Goal: Task Accomplishment & Management: Complete application form

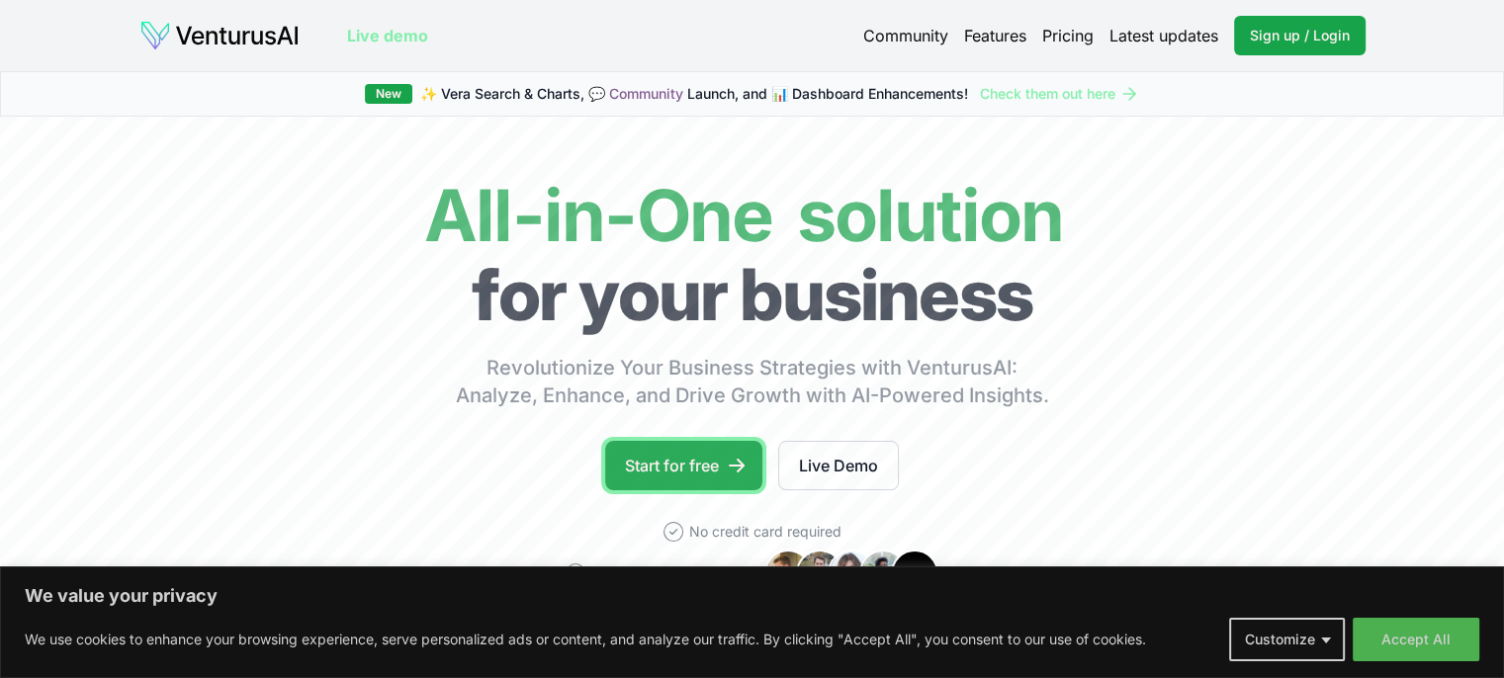
click at [744, 460] on icon at bounding box center [737, 466] width 20 height 20
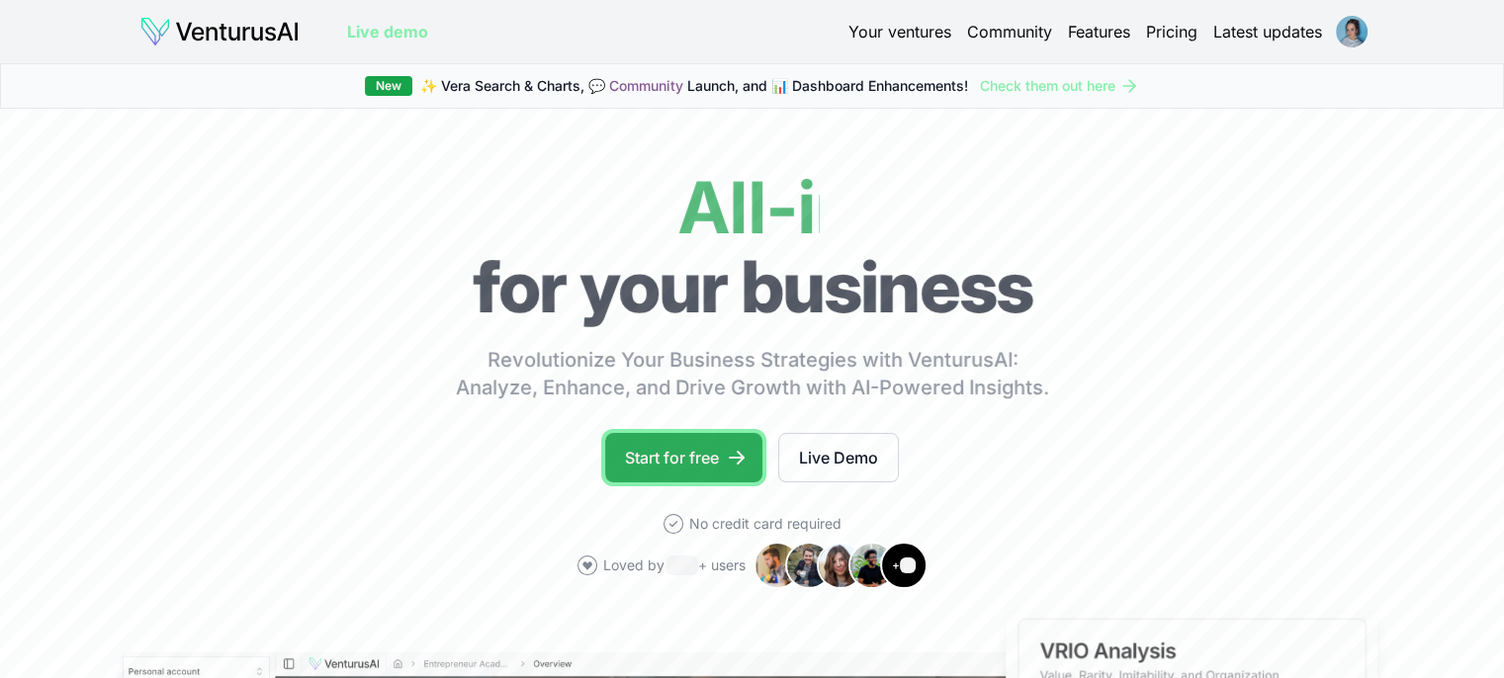
click at [732, 464] on icon at bounding box center [737, 458] width 20 height 20
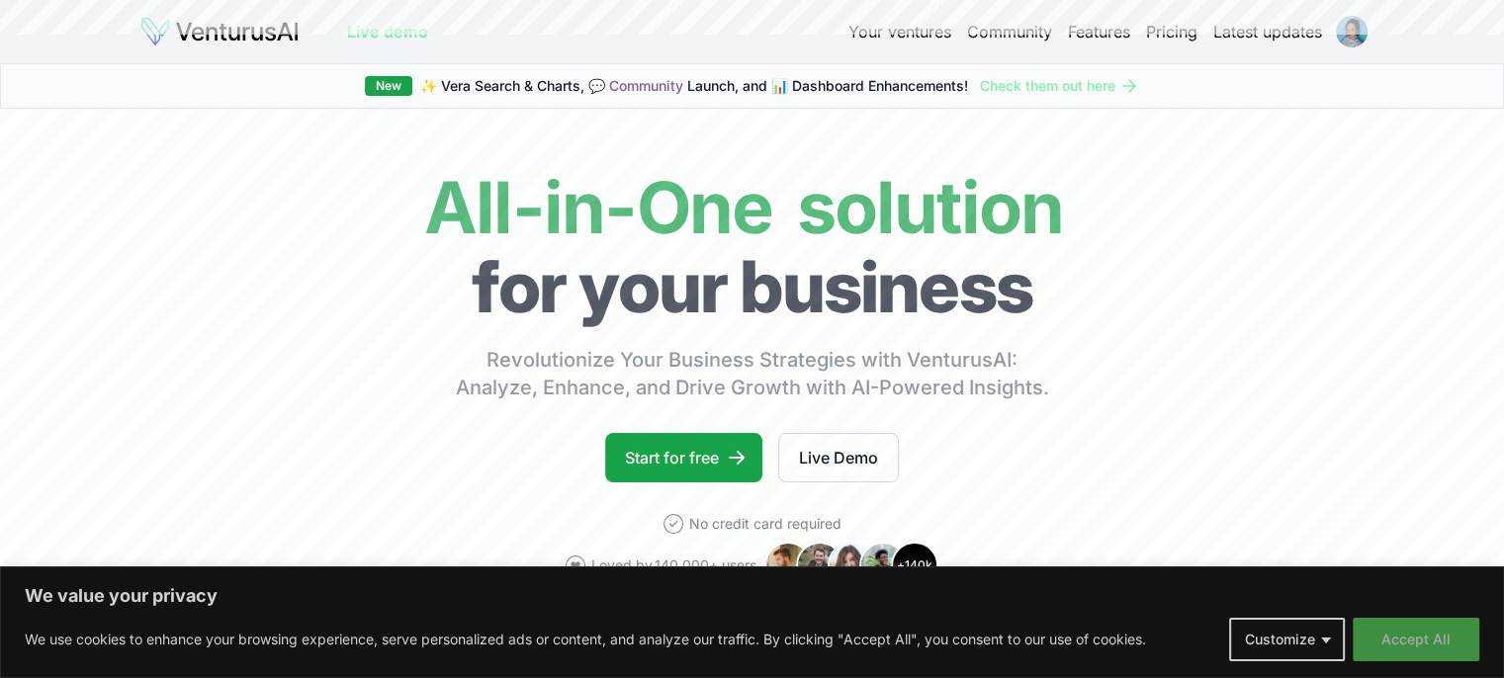
click at [1412, 650] on button "Accept All" at bounding box center [1416, 640] width 127 height 44
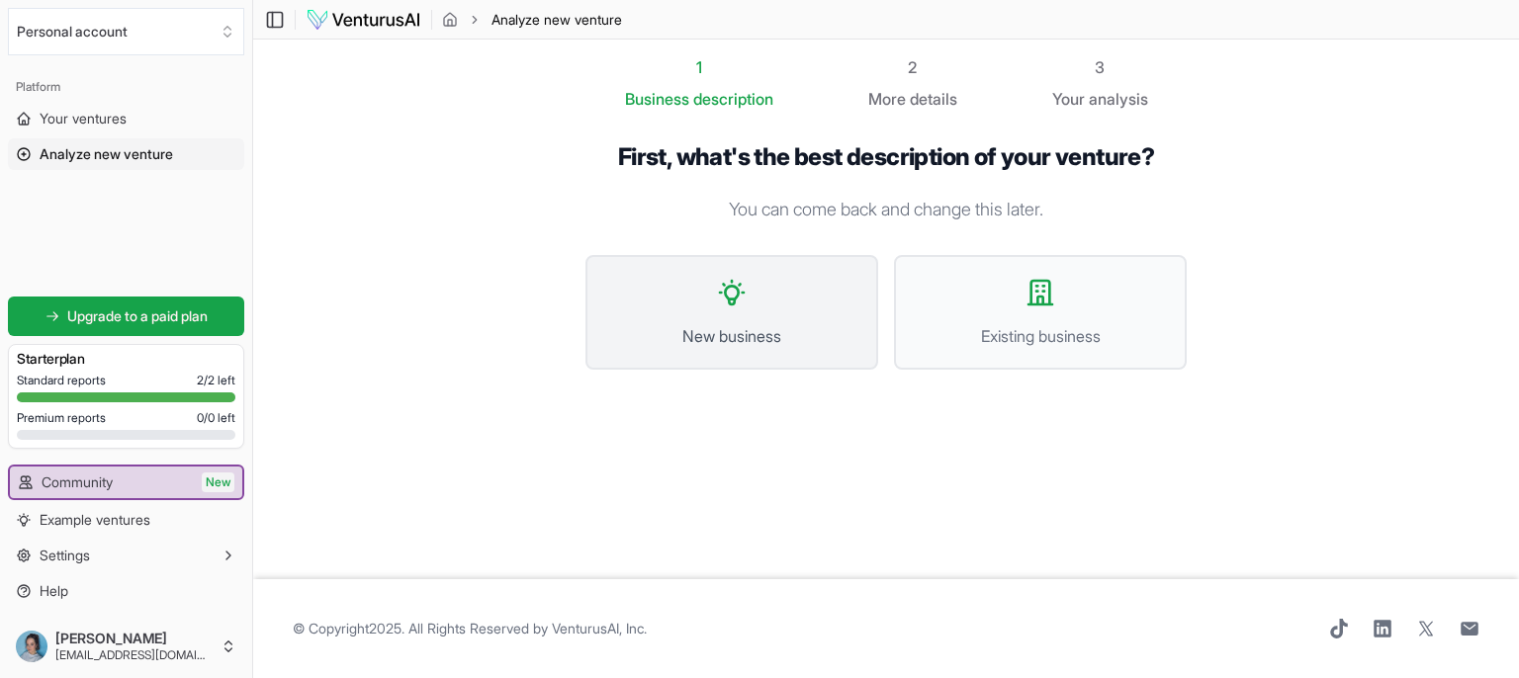
click at [756, 320] on button "New business" at bounding box center [732, 312] width 293 height 115
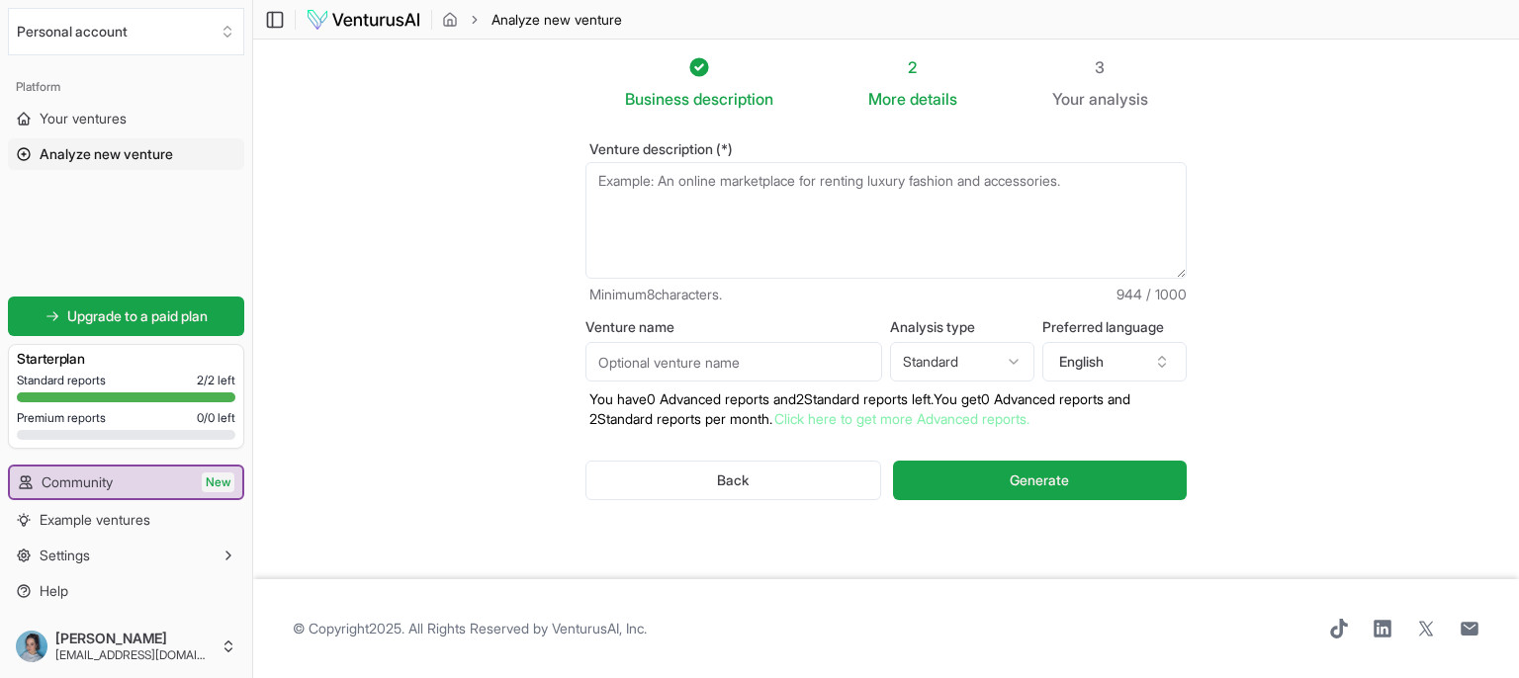
click at [819, 196] on textarea "Venture description (*)" at bounding box center [886, 220] width 601 height 117
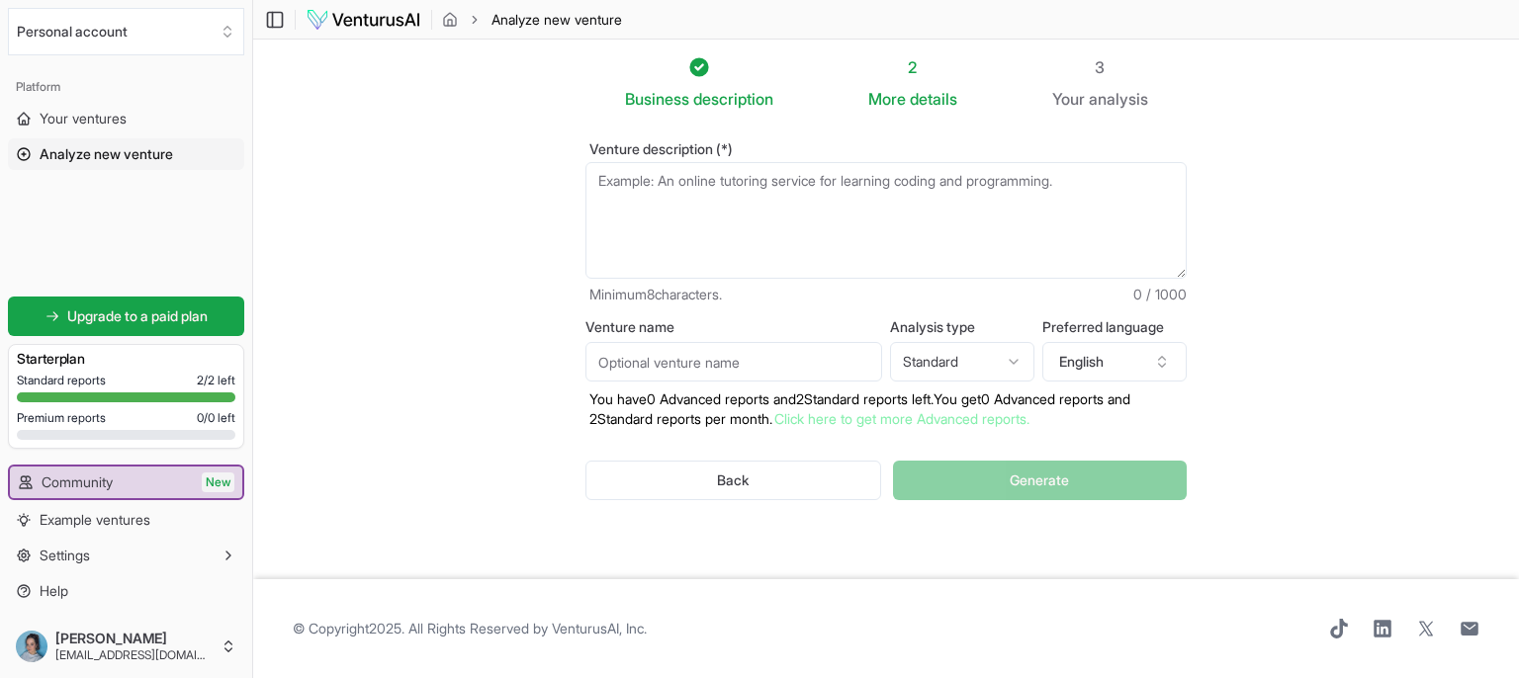
paste textarea "House of Hope предлагает интерьерные морские картины, которые не только украшаю…"
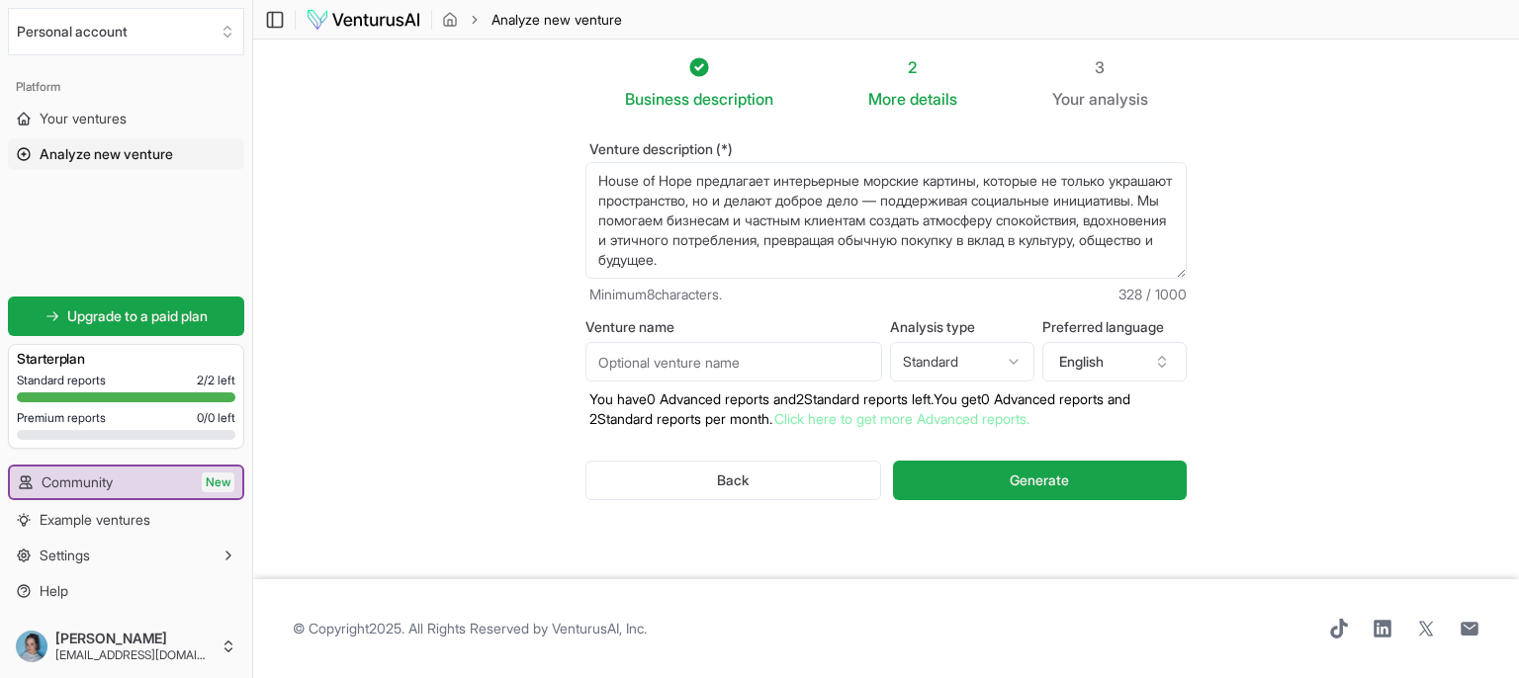
drag, startPoint x: 917, startPoint y: 258, endPoint x: 498, endPoint y: 98, distance: 448.0
click at [498, 98] on section "Business description 2 More details 3 Your analysis Venture description (*) Hou…" at bounding box center [886, 310] width 1266 height 540
click at [717, 232] on textarea "House of Hope предлагает интерьерные морские картины, которые не только украшаю…" at bounding box center [886, 220] width 601 height 117
drag, startPoint x: 901, startPoint y: 266, endPoint x: 517, endPoint y: 144, distance: 402.6
click at [517, 144] on section "Business description 2 More details 3 Your analysis Venture description (*) Hou…" at bounding box center [886, 310] width 1266 height 540
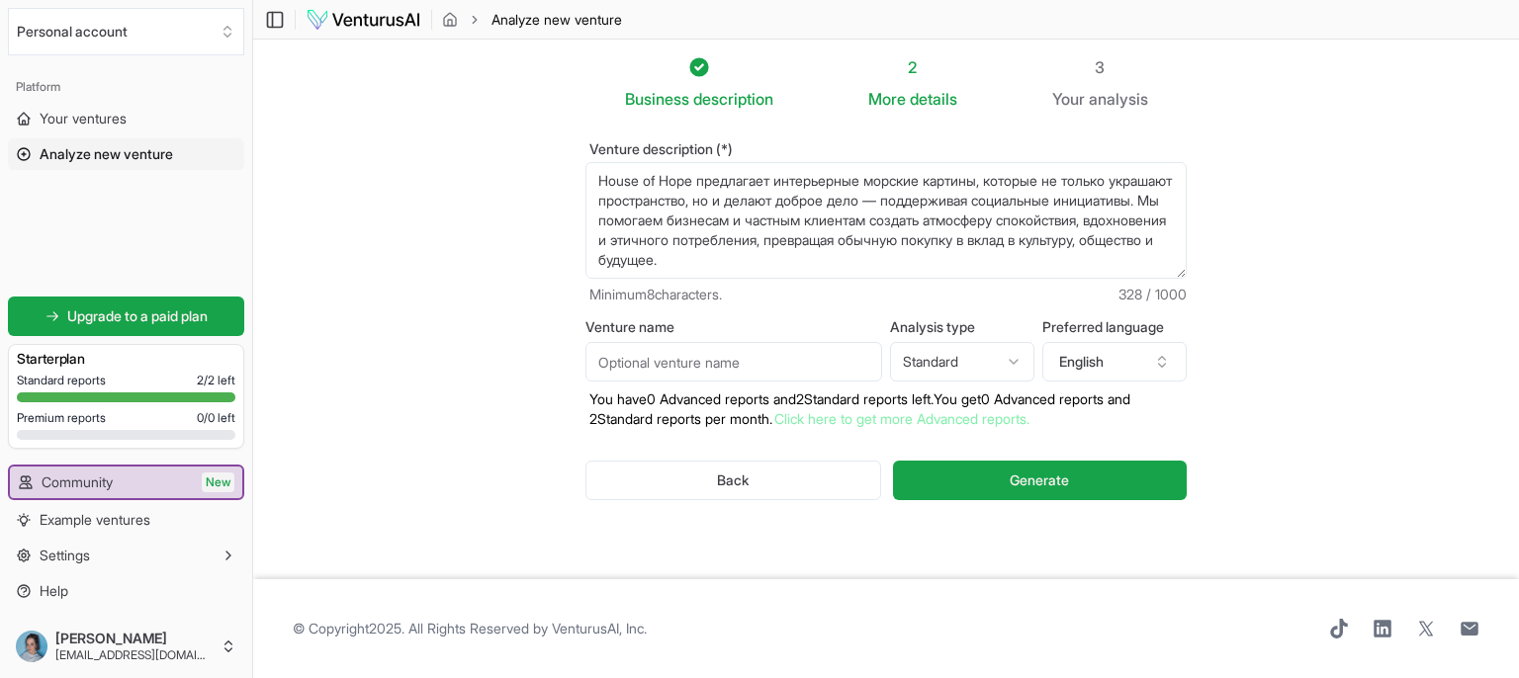
paste textarea "creates handcrafted sea-inspired art that transforms spaces and lives. Our pain…"
type textarea "House of Hope creates handcrafted sea-inspired art that transforms spaces and l…"
click at [821, 357] on input "Venture name" at bounding box center [734, 362] width 297 height 40
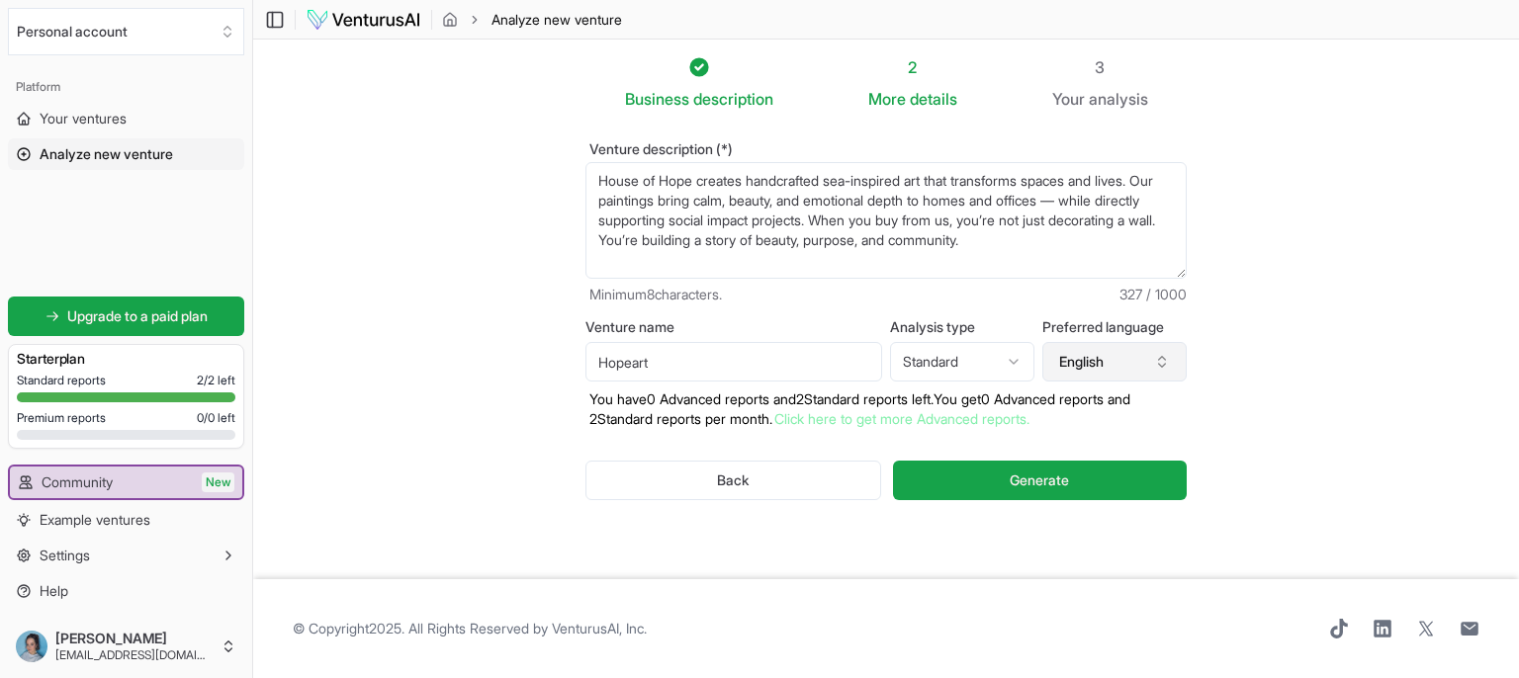
type input "Hopeart"
click at [1108, 363] on button "English" at bounding box center [1114, 362] width 144 height 40
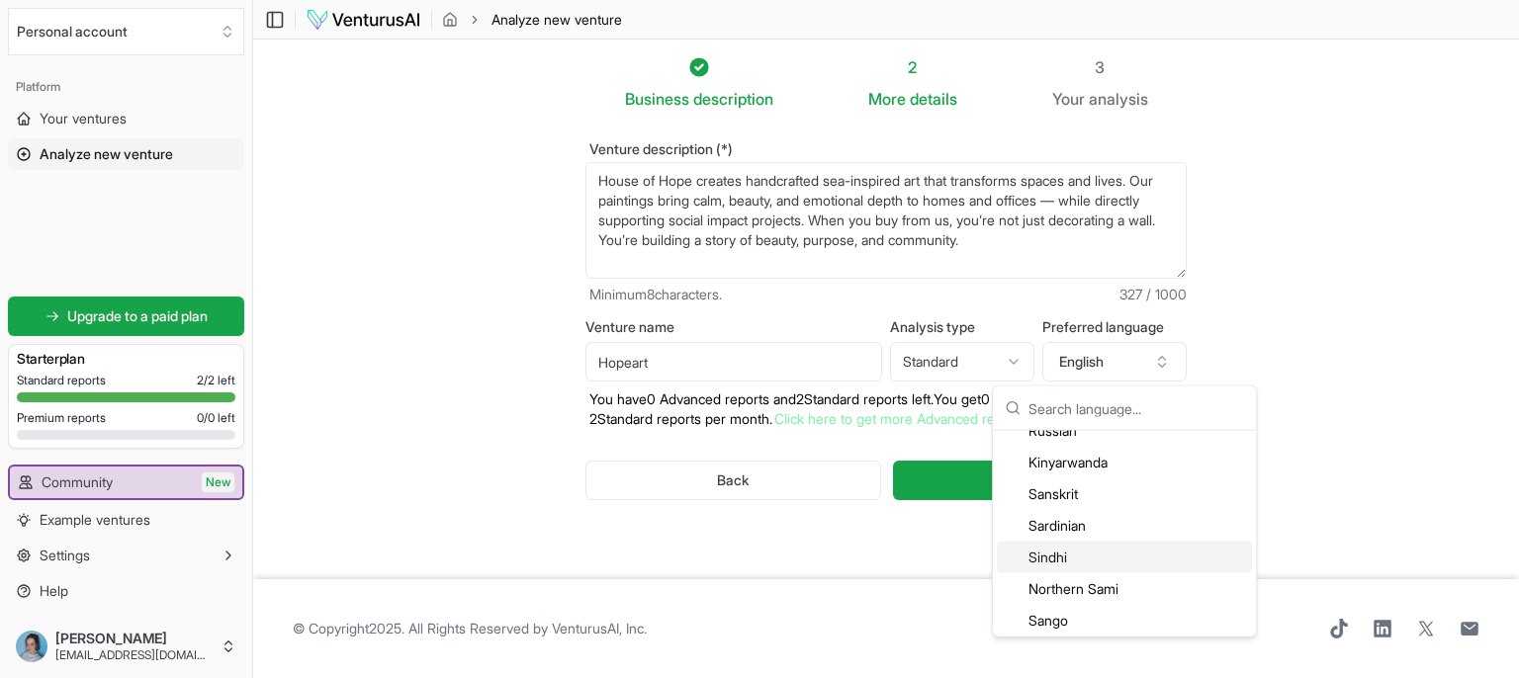
scroll to position [4253, 0]
click at [1094, 440] on div "Russian" at bounding box center [1124, 439] width 255 height 32
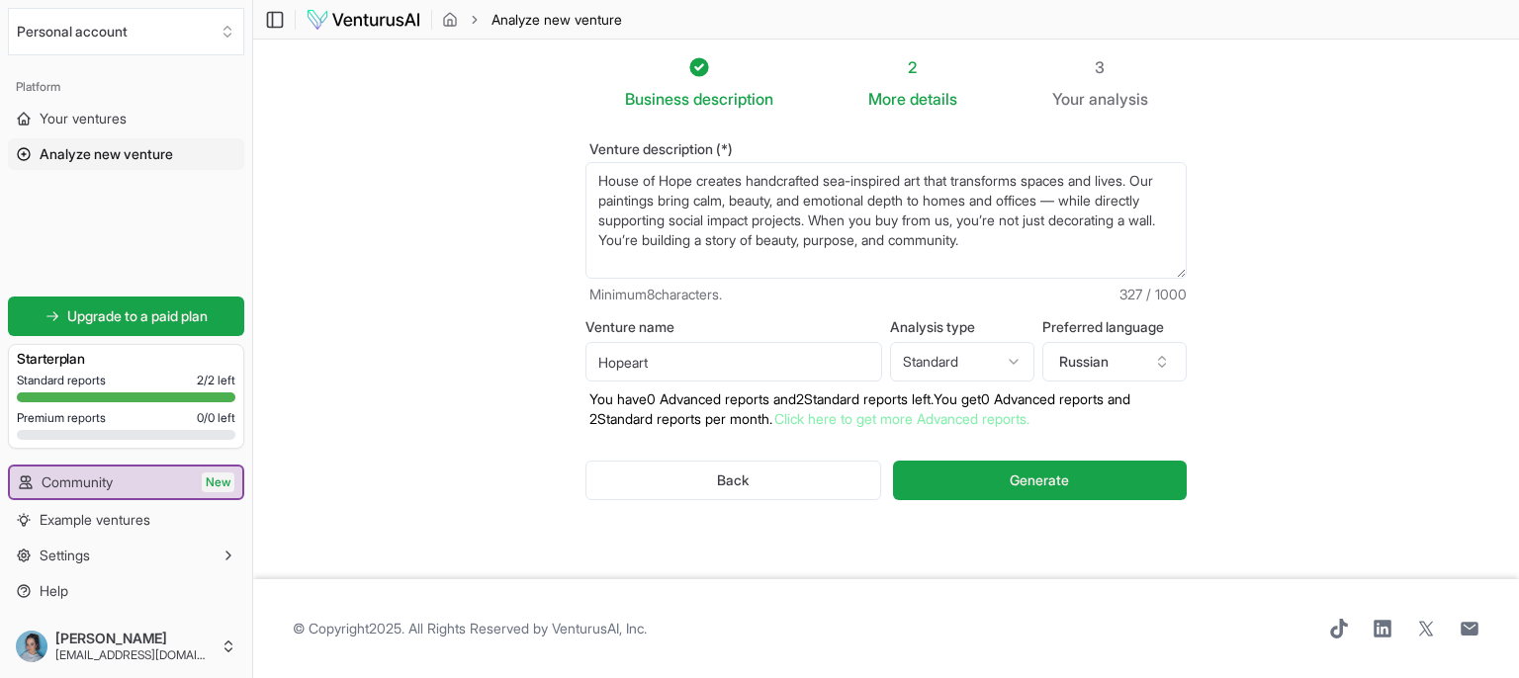
click at [1016, 376] on body "We value your privacy We use cookies to enhance your browsing experience, serve…" at bounding box center [759, 339] width 1519 height 678
select select "advanced"
click at [1029, 486] on span "Generate" at bounding box center [1039, 481] width 59 height 20
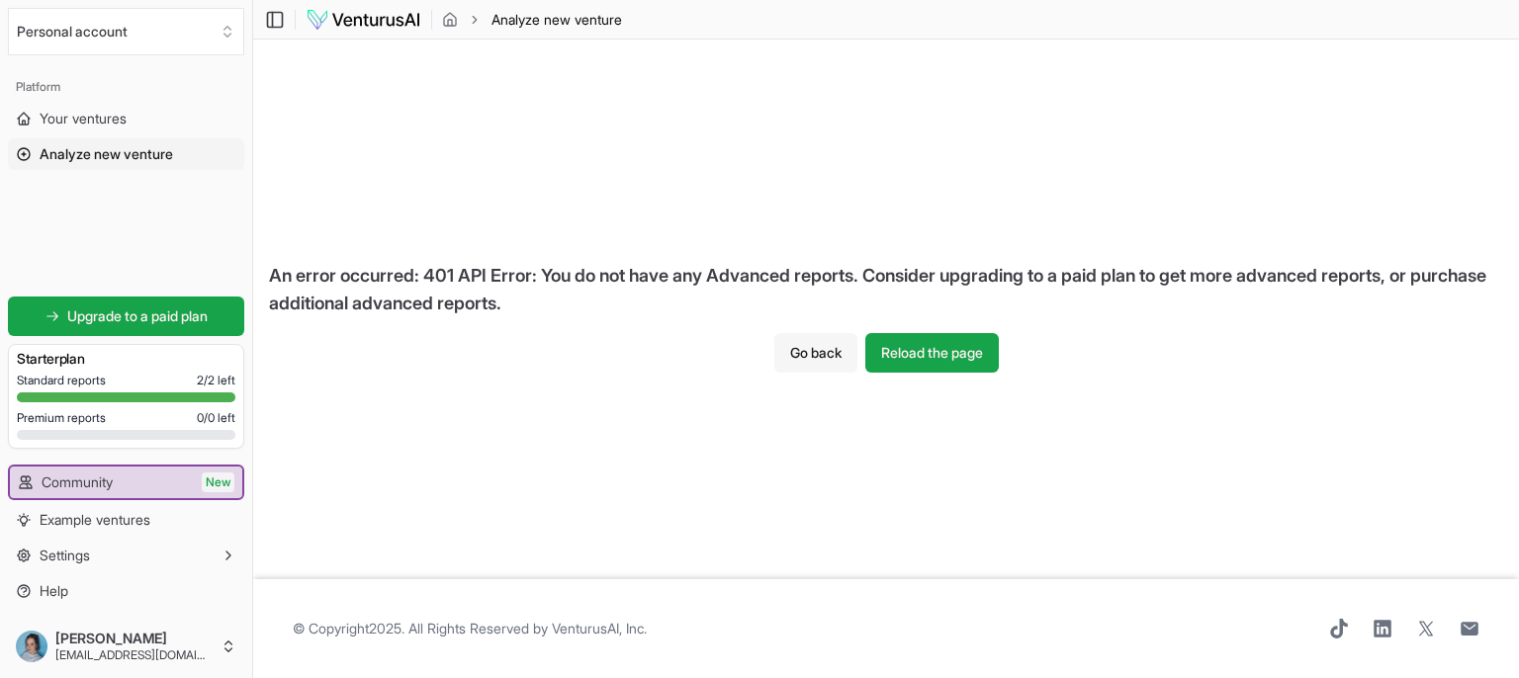
click at [838, 350] on button "Go back" at bounding box center [815, 353] width 83 height 40
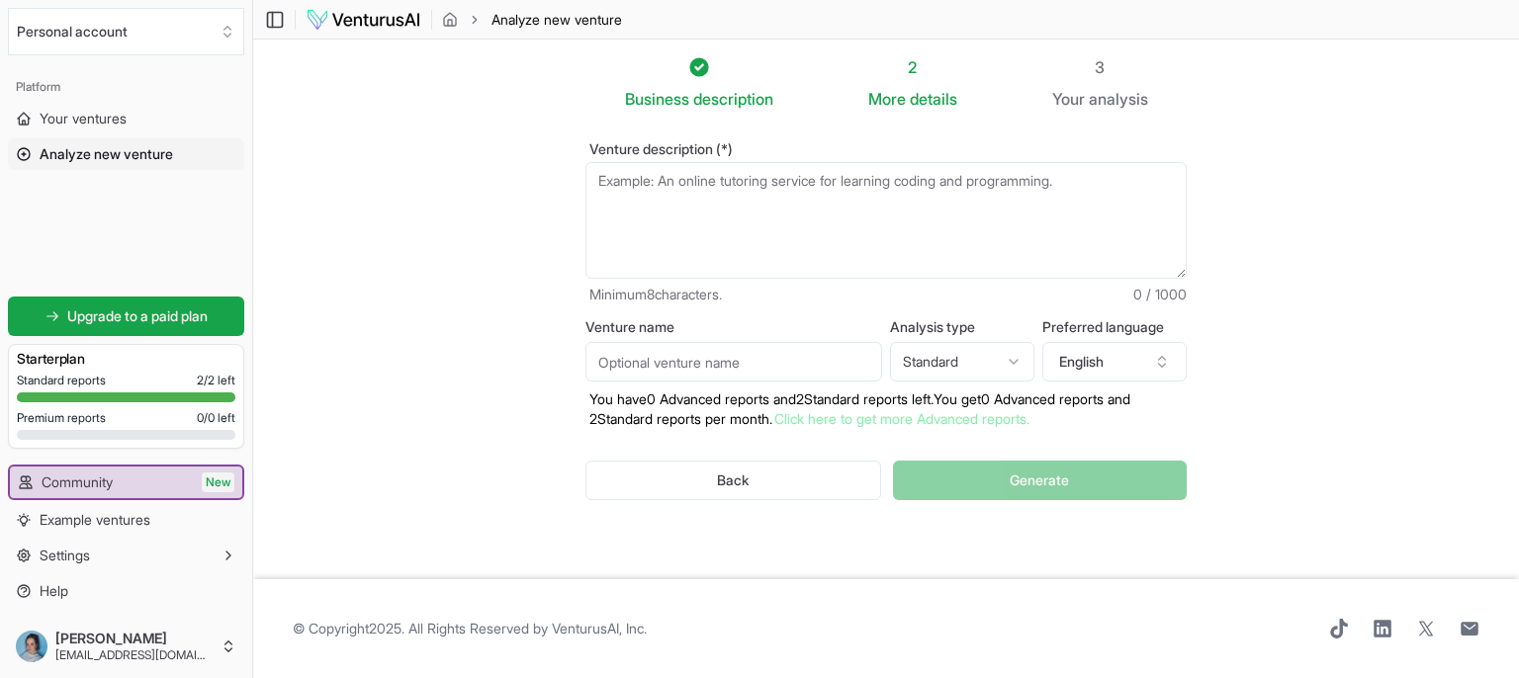
click at [911, 213] on textarea "Venture description (*)" at bounding box center [886, 220] width 601 height 117
click at [849, 203] on textarea "Venture description (*)" at bounding box center [886, 220] width 601 height 117
paste textarea "House of Hope creates handcrafted sea-inspired art that transforms spaces and l…"
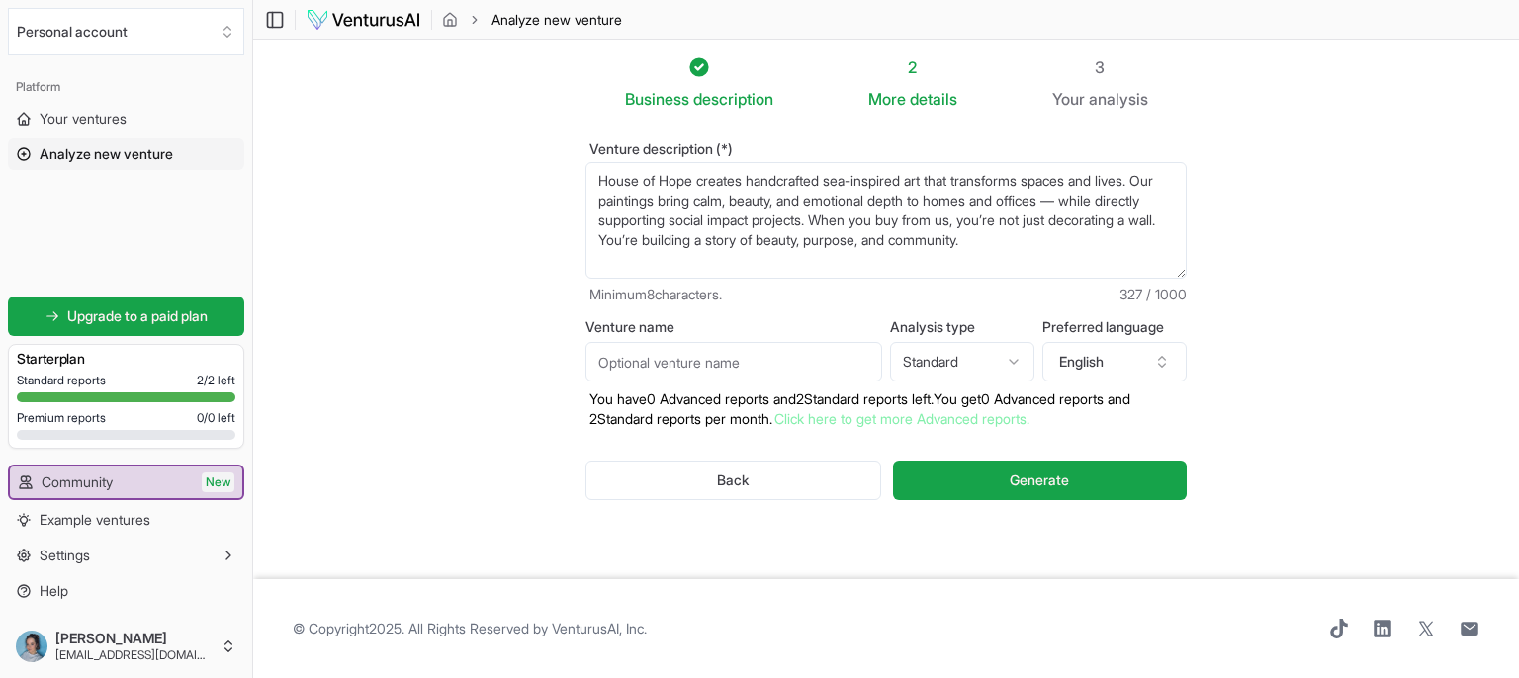
type textarea "House of Hope creates handcrafted sea-inspired art that transforms spaces and l…"
drag, startPoint x: 784, startPoint y: 362, endPoint x: 788, endPoint y: 338, distance: 24.1
click at [786, 360] on input "Venture name" at bounding box center [734, 362] width 297 height 40
type input "Hopeart"
click at [1129, 373] on button "English" at bounding box center [1114, 362] width 144 height 40
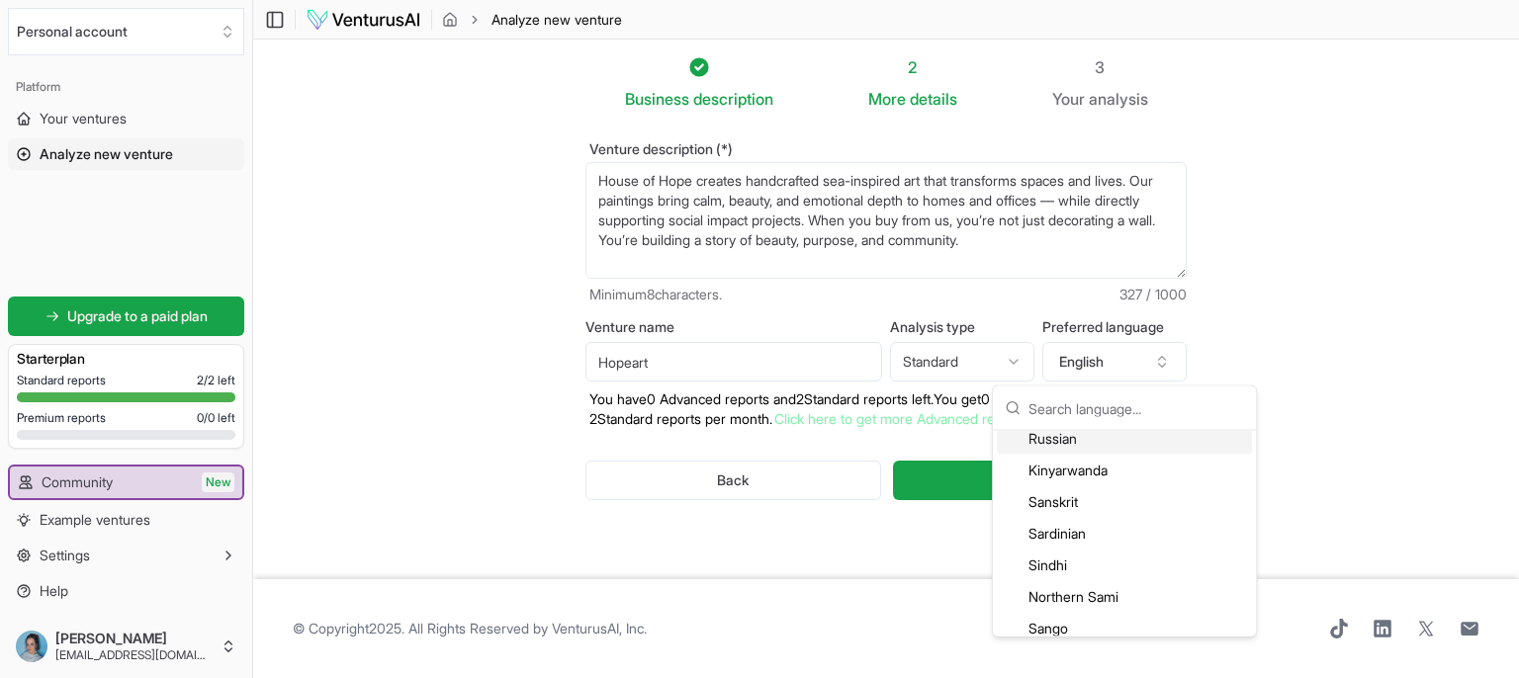
click at [1082, 446] on div "Russian" at bounding box center [1124, 439] width 255 height 32
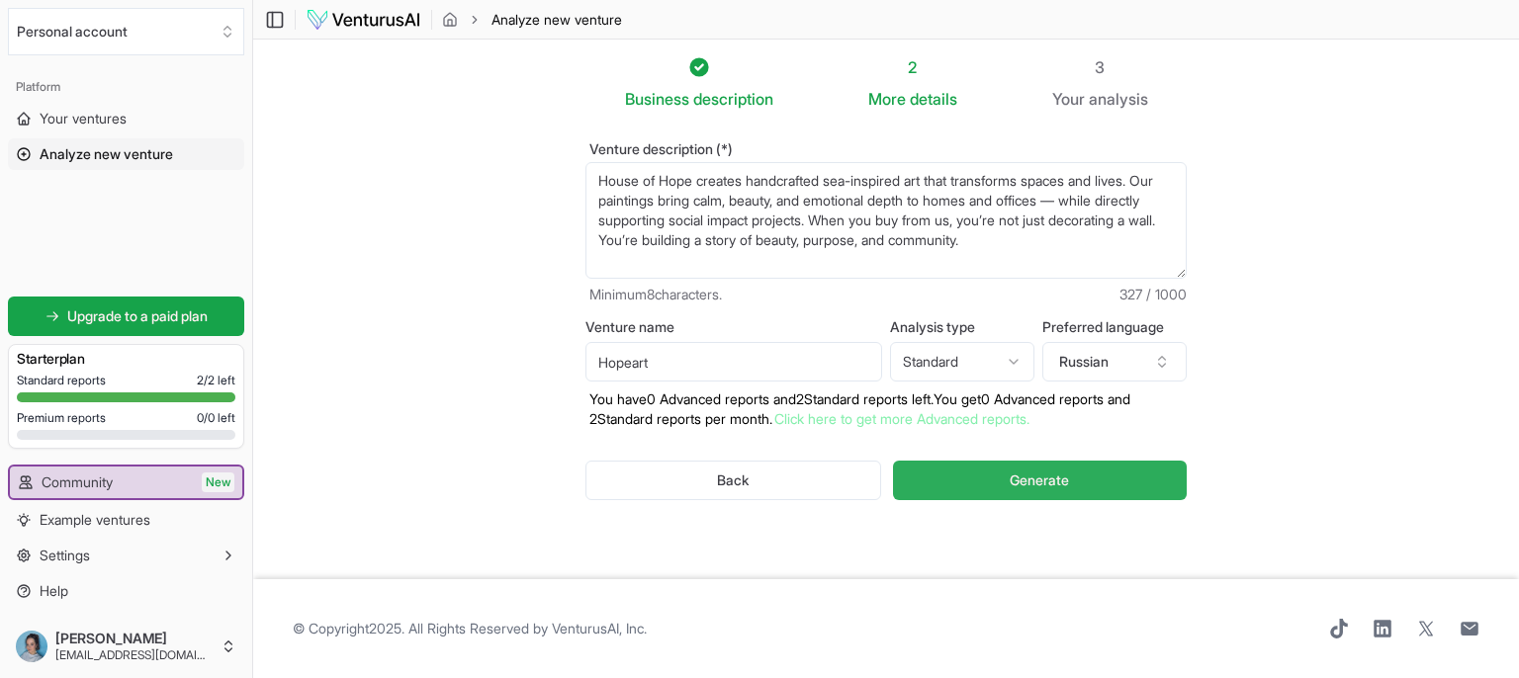
click at [984, 490] on button "Generate" at bounding box center [1040, 481] width 294 height 40
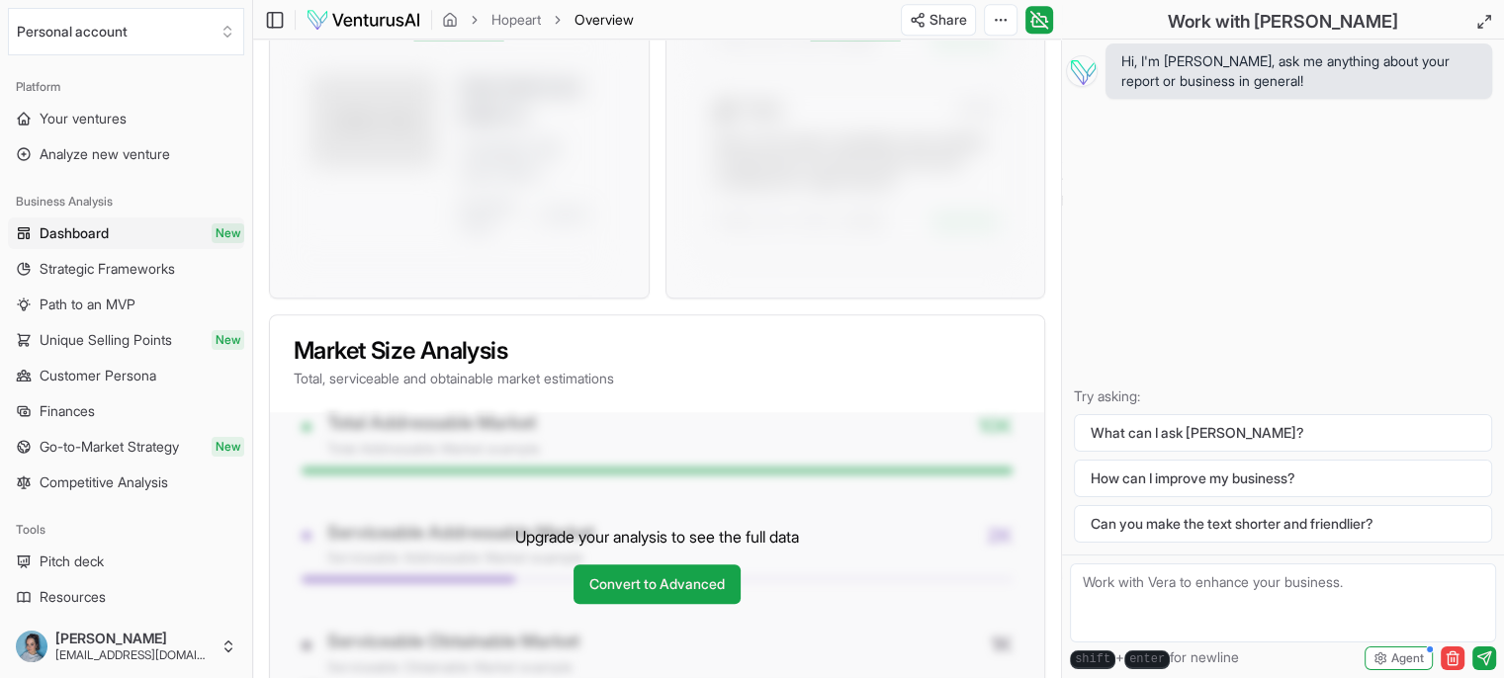
scroll to position [1879, 0]
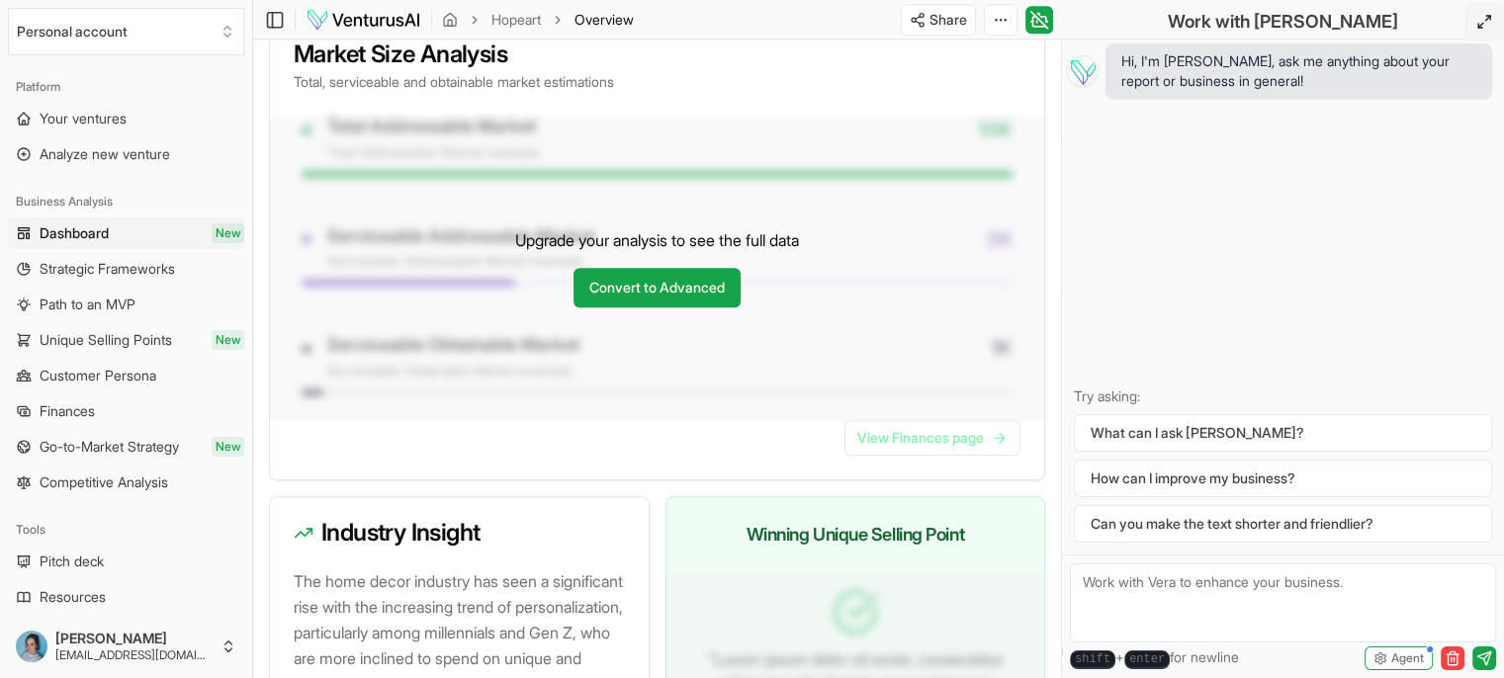
click at [1488, 25] on icon at bounding box center [1485, 22] width 16 height 16
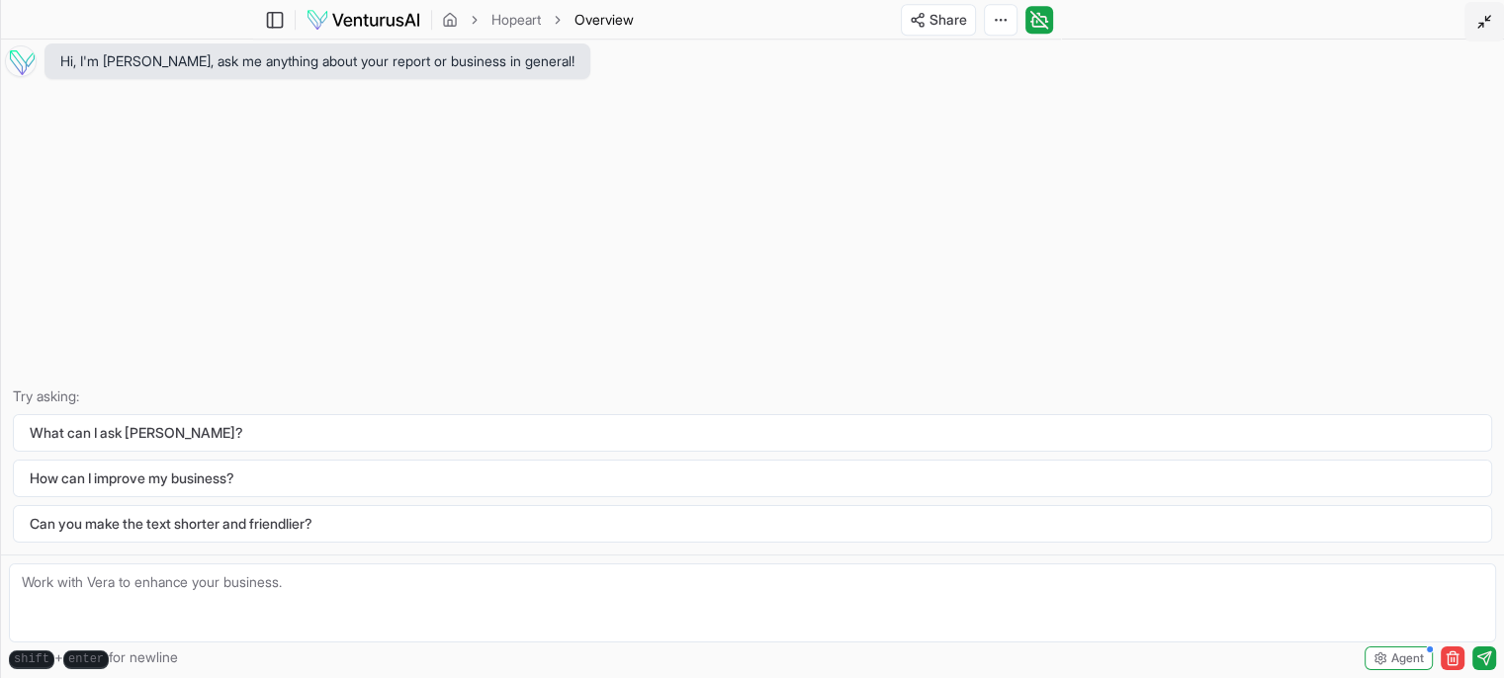
click at [1480, 25] on icon at bounding box center [1485, 22] width 16 height 16
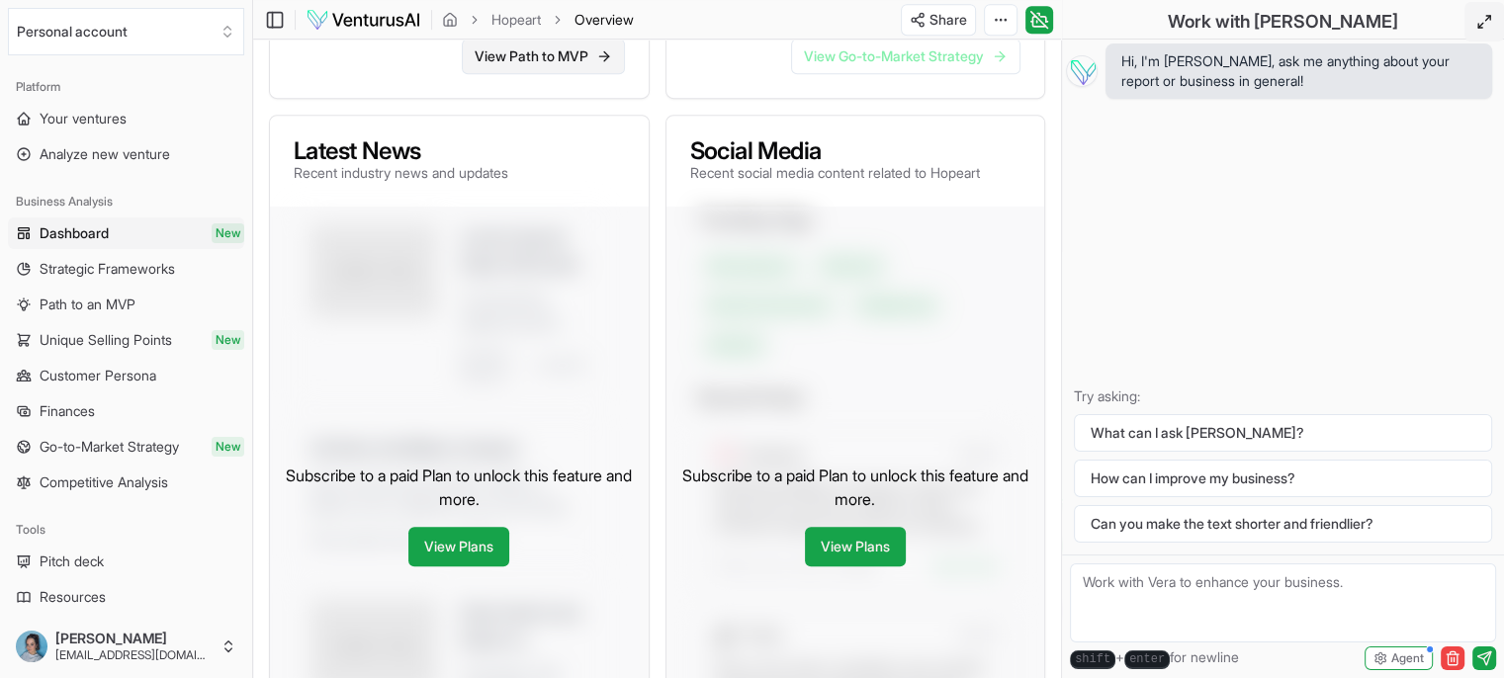
scroll to position [858, 0]
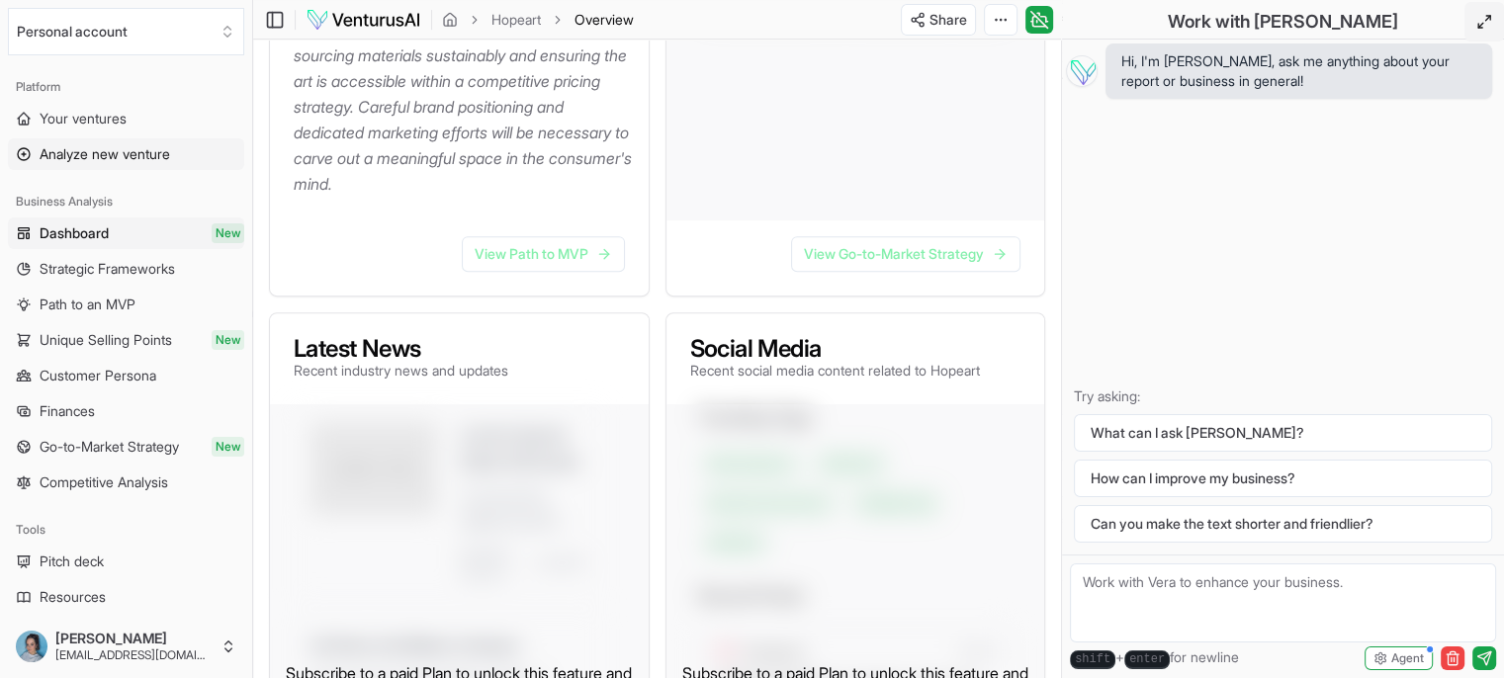
click at [118, 149] on span "Analyze new venture" at bounding box center [105, 154] width 131 height 20
